Goal: Transaction & Acquisition: Purchase product/service

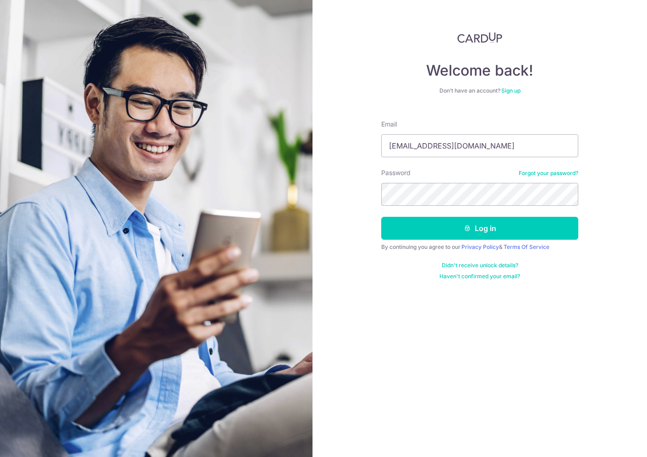
type input "[EMAIL_ADDRESS][DOMAIN_NAME]"
click at [480, 228] on button "Log in" at bounding box center [479, 228] width 197 height 23
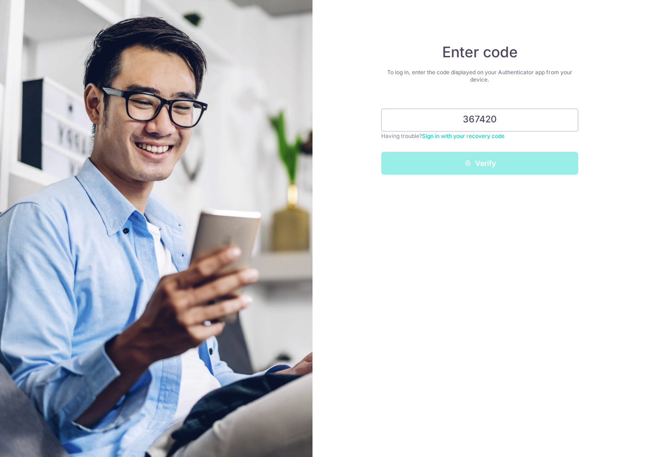
type input "367420"
click at [480, 163] on button "Verify" at bounding box center [479, 163] width 197 height 23
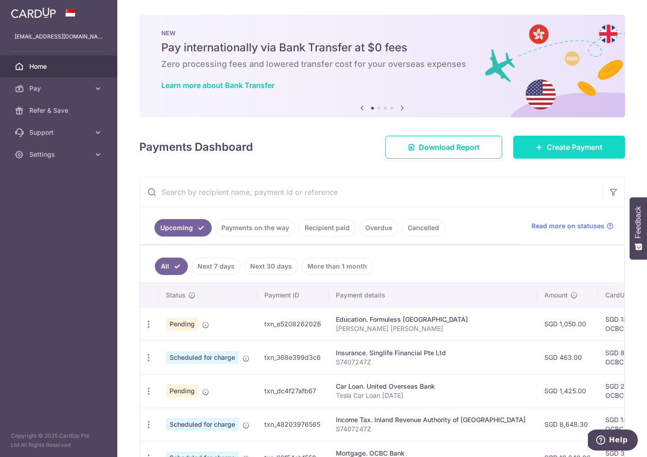
click at [536, 144] on icon at bounding box center [539, 146] width 7 height 7
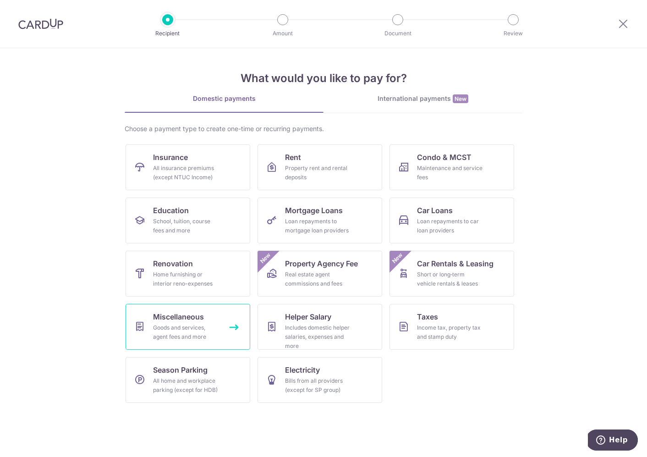
click at [189, 318] on span "Miscellaneous" at bounding box center [178, 316] width 51 height 11
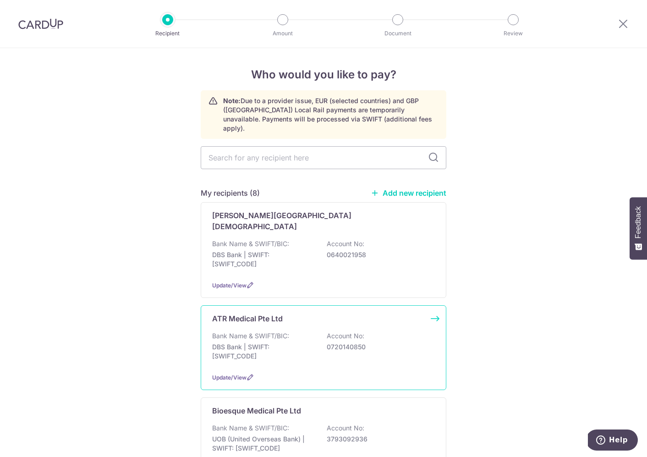
click at [297, 313] on div "ATR Medical Pte Ltd" at bounding box center [318, 318] width 212 height 11
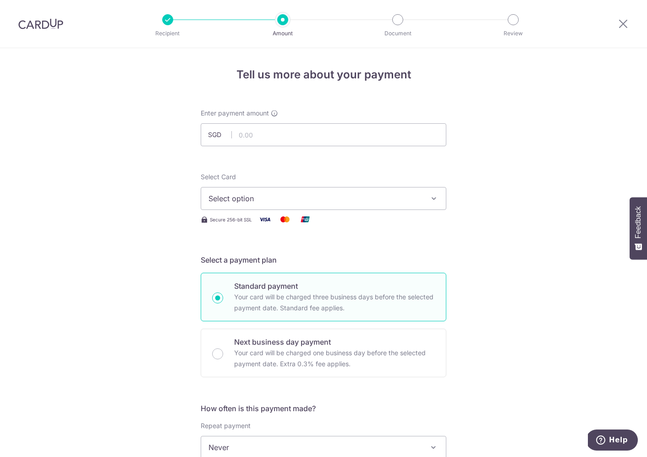
click at [167, 22] on div at bounding box center [167, 19] width 11 height 11
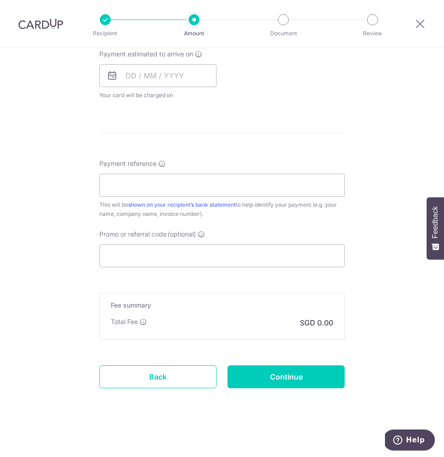
scroll to position [424, 0]
click at [157, 374] on link "Back" at bounding box center [157, 376] width 117 height 23
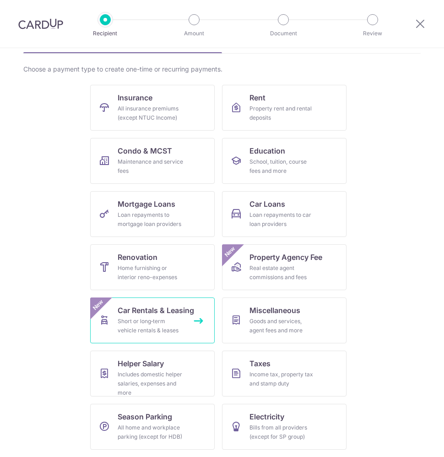
scroll to position [60, 0]
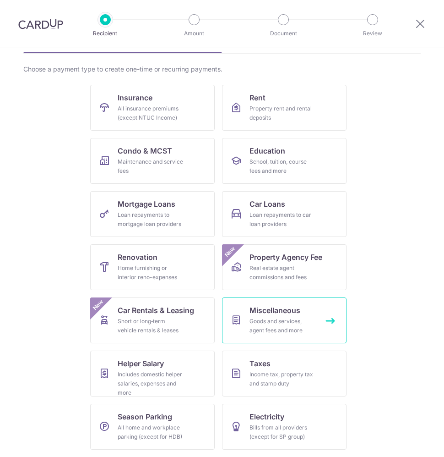
click at [268, 323] on div "Goods and services, agent fees and more" at bounding box center [283, 326] width 66 height 18
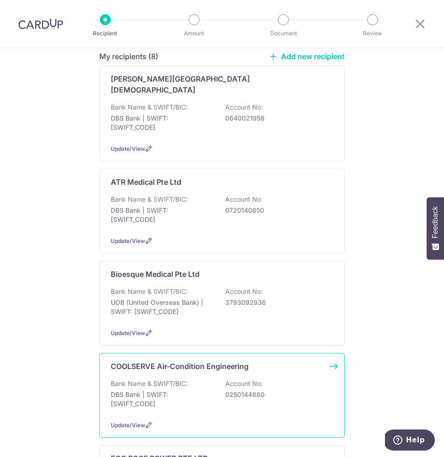
scroll to position [141, 0]
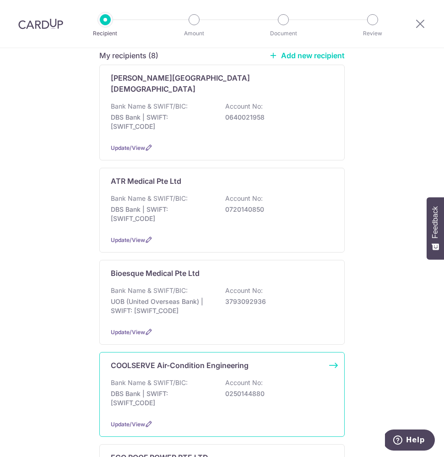
click at [222, 378] on div "Bank Name & SWIFT/BIC: DBS Bank | SWIFT: [SWIFT_CODE] Account No: 0250144880" at bounding box center [222, 395] width 223 height 34
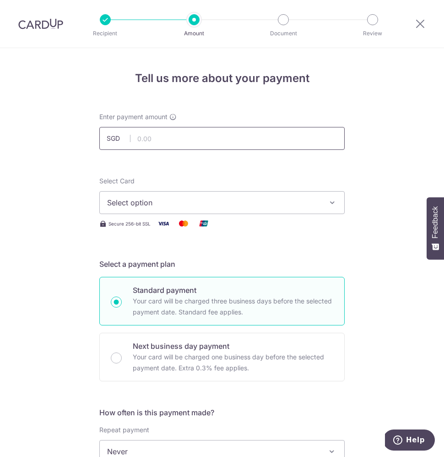
click at [185, 139] on input "text" at bounding box center [222, 138] width 246 height 23
type input "500.00"
click at [242, 203] on span "Select option" at bounding box center [214, 202] width 214 height 11
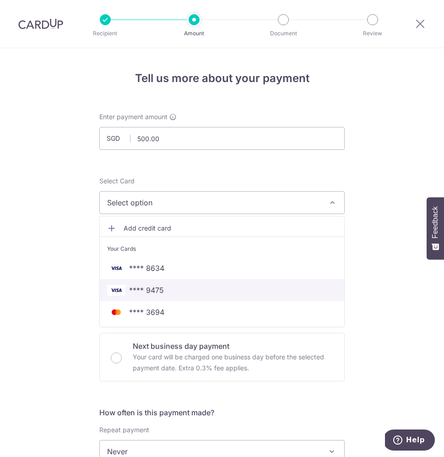
click at [170, 290] on span "**** 9475" at bounding box center [222, 290] width 230 height 11
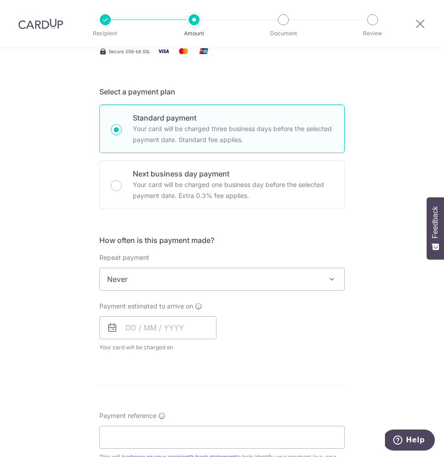
scroll to position [173, 0]
click at [162, 273] on span "Never" at bounding box center [222, 279] width 245 height 22
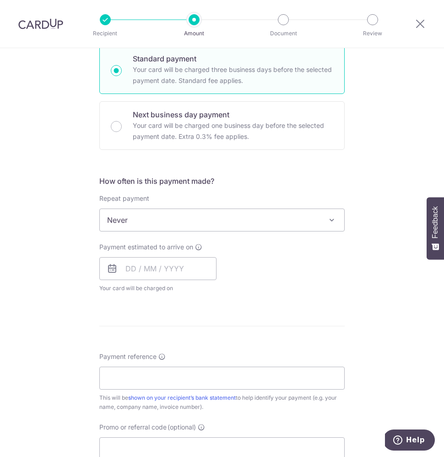
scroll to position [233, 0]
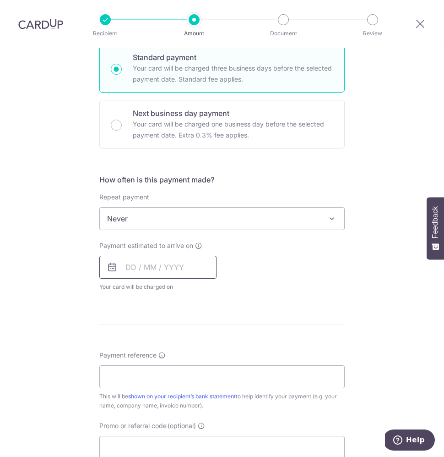
click at [130, 268] on input "text" at bounding box center [157, 267] width 117 height 23
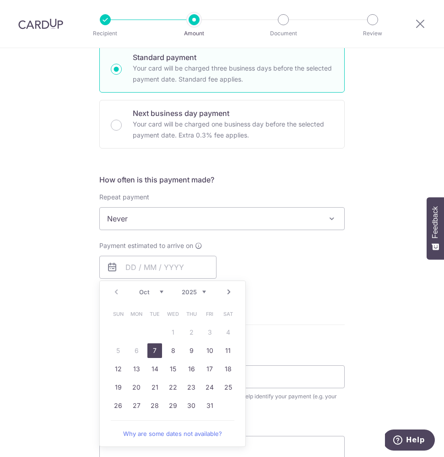
click at [158, 348] on link "7" at bounding box center [155, 350] width 15 height 15
type input "[DATE]"
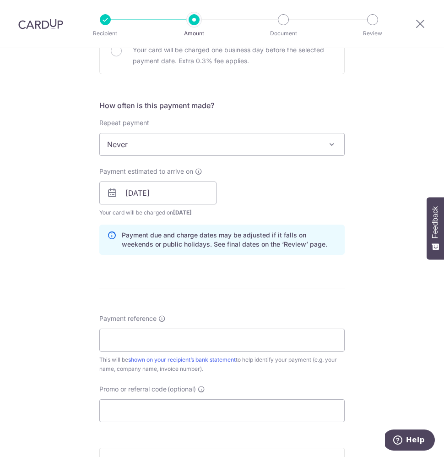
scroll to position [310, 0]
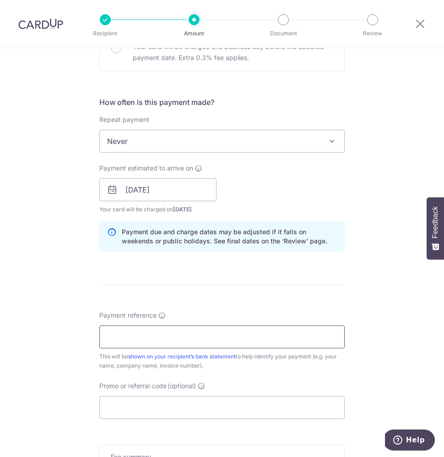
click at [173, 337] on input "Payment reference" at bounding box center [222, 336] width 246 height 23
click at [148, 335] on input "Payment reference" at bounding box center [222, 336] width 246 height 23
paste input "620641"
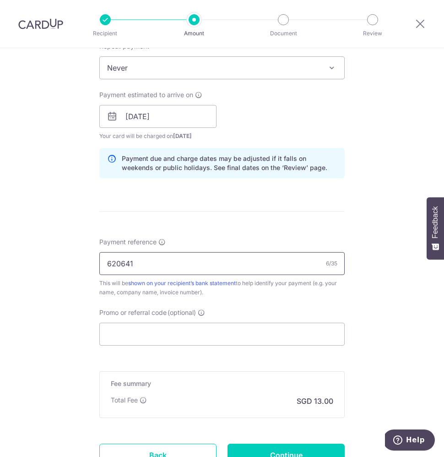
scroll to position [386, 0]
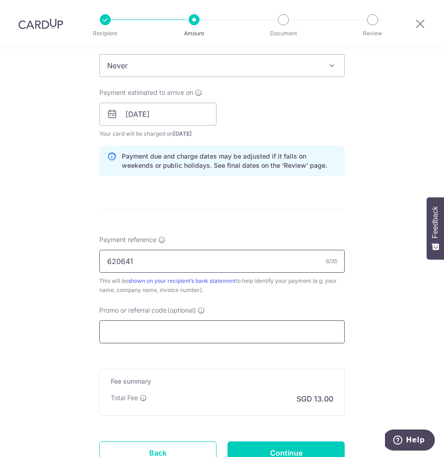
type input "620641"
click at [142, 339] on input "Promo or referral code (optional)" at bounding box center [222, 331] width 246 height 23
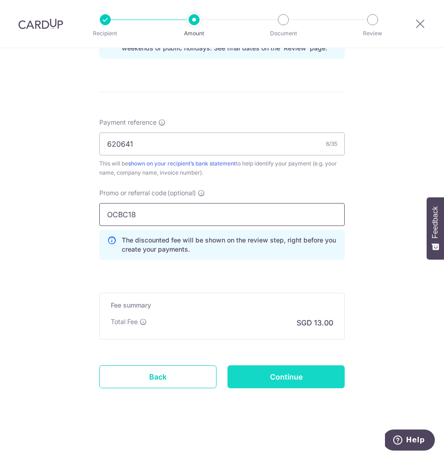
scroll to position [503, 0]
type input "OCBC18"
click at [290, 369] on input "Continue" at bounding box center [286, 376] width 117 height 23
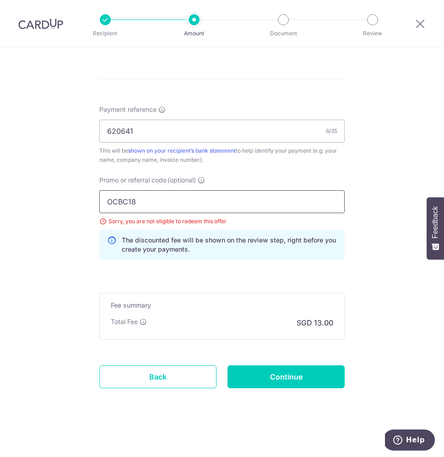
click at [157, 201] on input "OCBC18" at bounding box center [222, 201] width 246 height 23
type input "OCBC195"
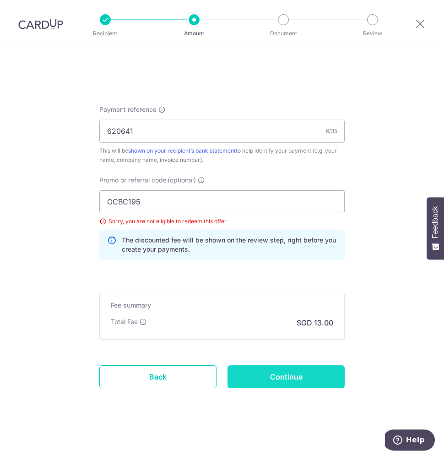
click at [300, 378] on input "Continue" at bounding box center [286, 376] width 117 height 23
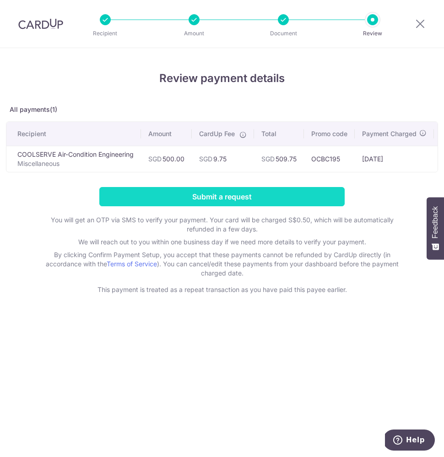
click at [225, 201] on input "Submit a request" at bounding box center [222, 196] width 246 height 19
